Goal: Navigation & Orientation: Find specific page/section

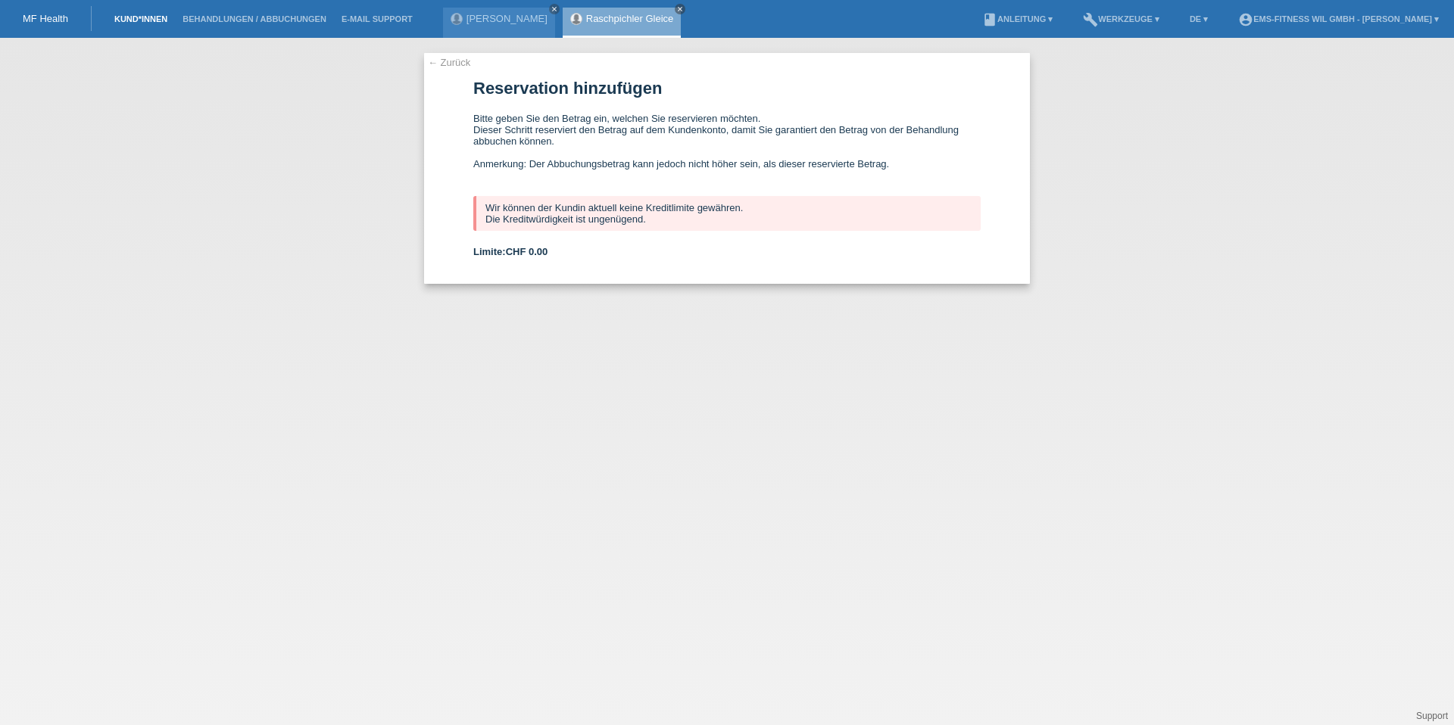
click at [136, 17] on link "Kund*innen" at bounding box center [141, 18] width 68 height 9
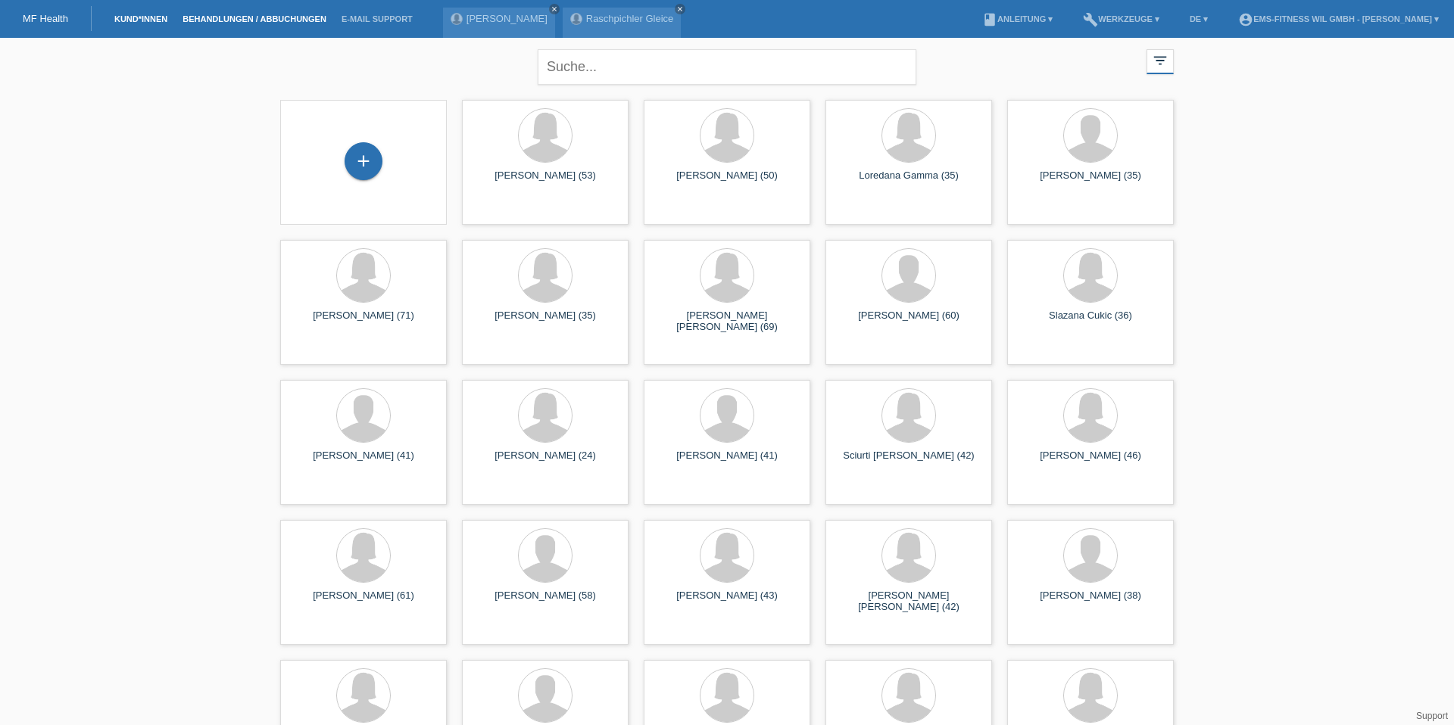
click at [264, 17] on link "Behandlungen / Abbuchungen" at bounding box center [254, 18] width 159 height 9
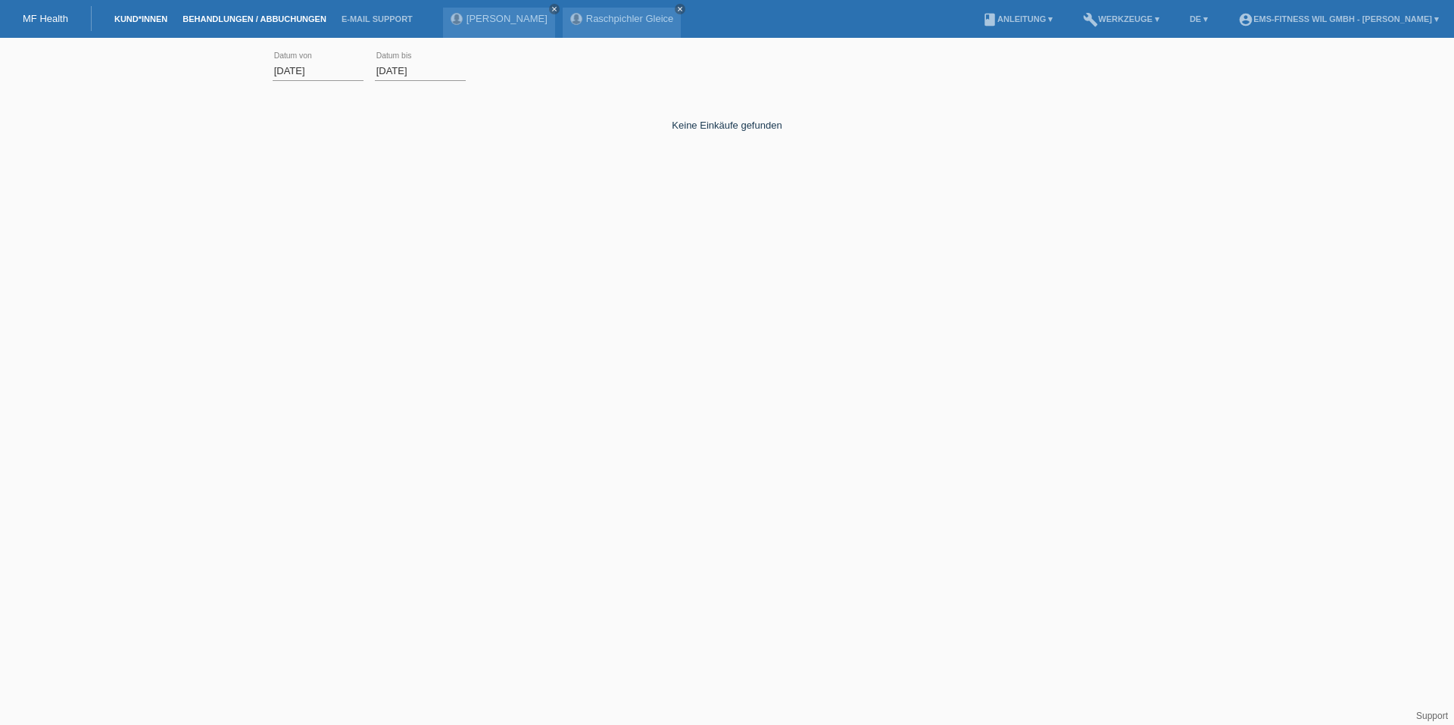
click at [153, 20] on link "Kund*innen" at bounding box center [141, 18] width 68 height 9
click at [224, 21] on link "Behandlungen / Abbuchungen" at bounding box center [254, 18] width 159 height 9
click at [142, 21] on link "Kund*innen" at bounding box center [141, 18] width 68 height 9
